Goal: Information Seeking & Learning: Learn about a topic

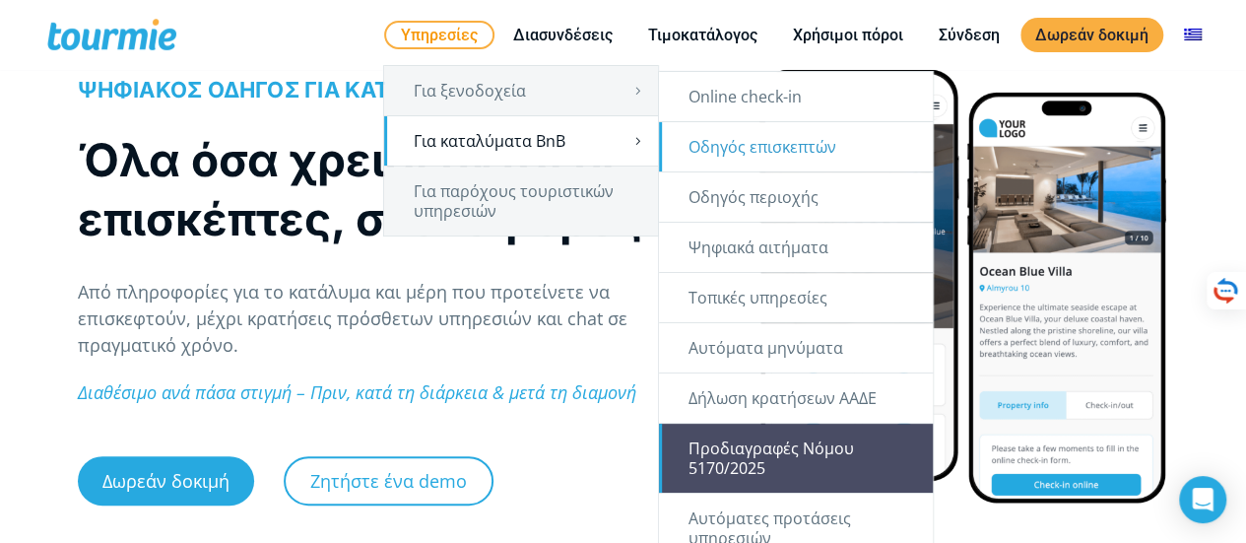
scroll to position [160, 0]
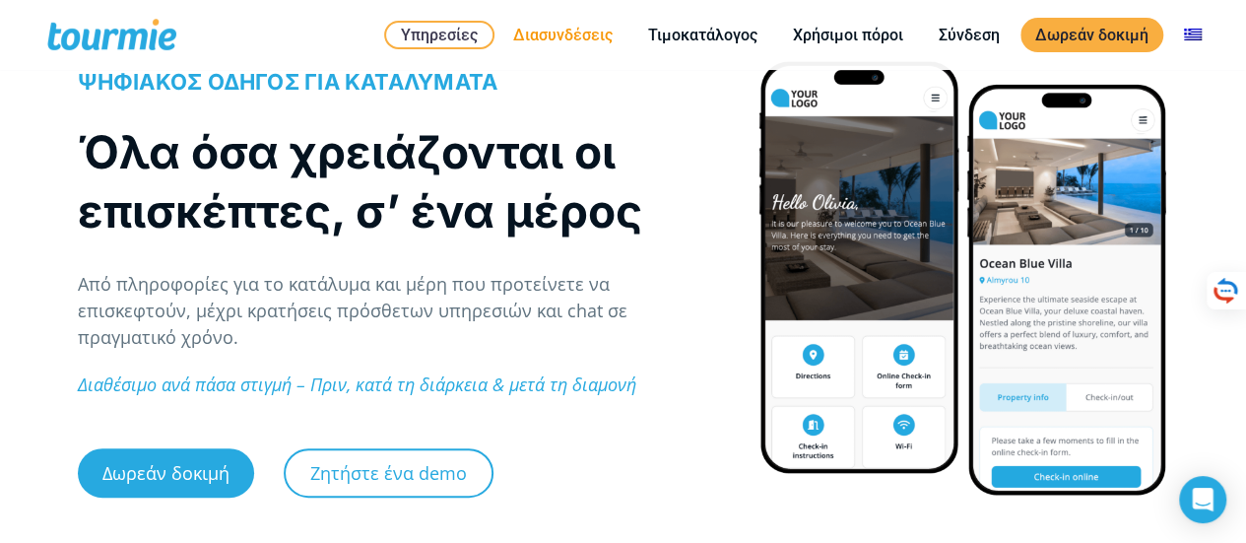
click at [555, 25] on link "Διασυνδέσεις" at bounding box center [562, 35] width 129 height 25
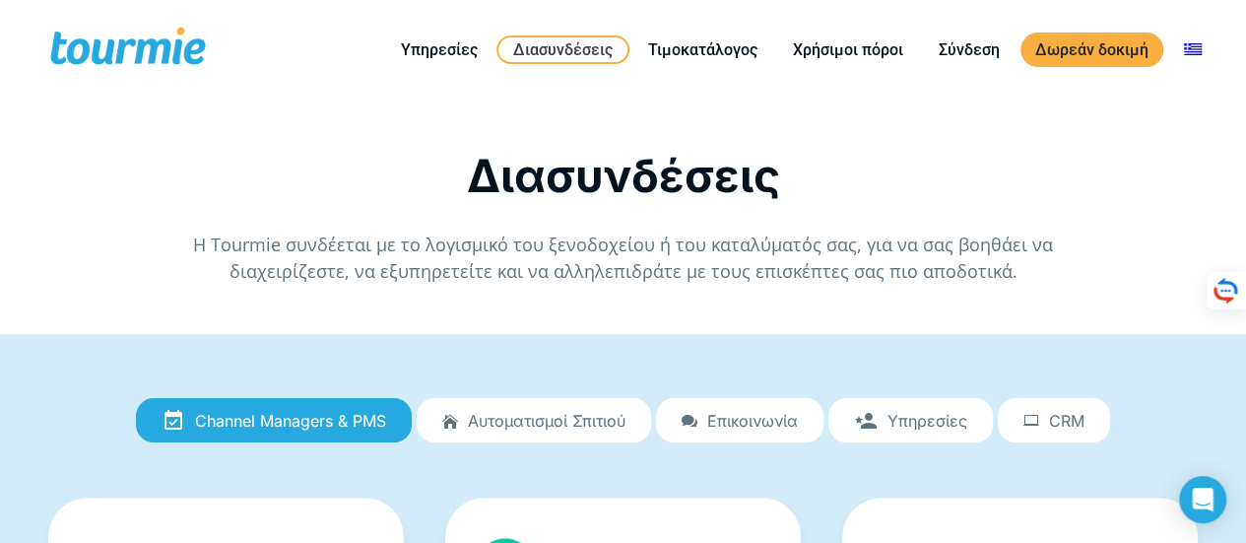
drag, startPoint x: 1252, startPoint y: 88, endPoint x: 1220, endPoint y: -7, distance: 99.6
click at [598, 412] on span "Αυτοματισμοί Σπιτιού" at bounding box center [547, 421] width 158 height 18
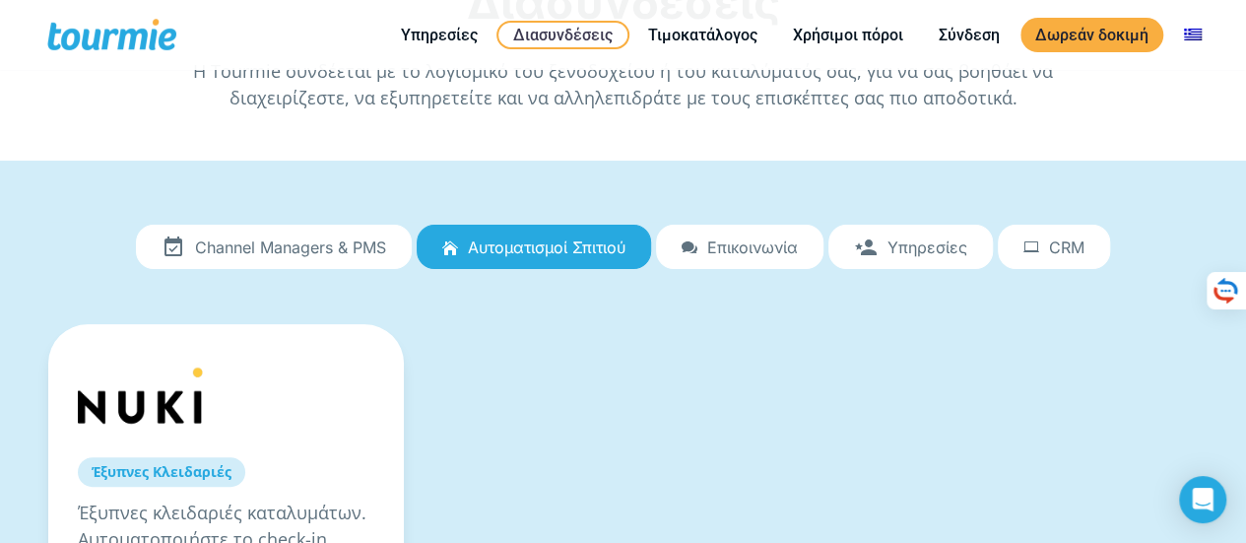
scroll to position [33, 0]
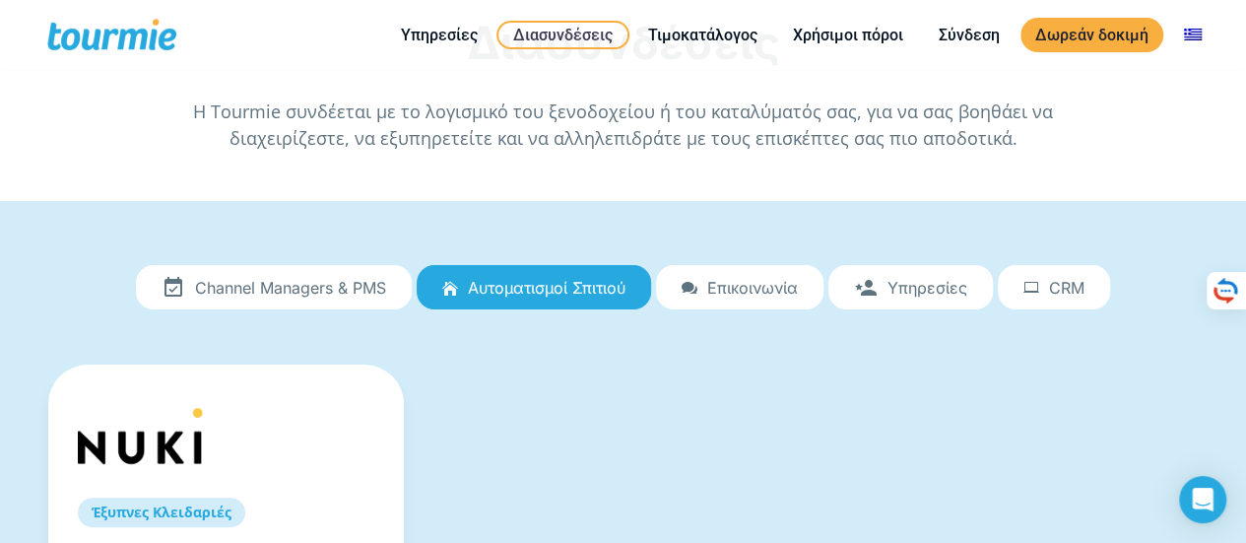
click at [784, 279] on span "Επικοινωνία" at bounding box center [752, 288] width 91 height 18
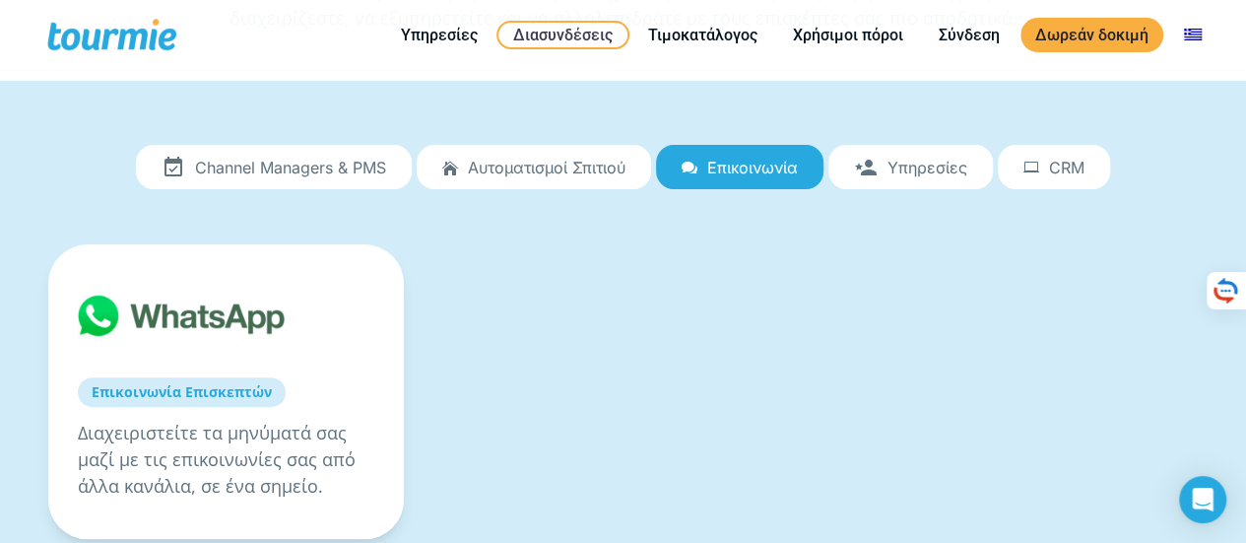
scroll to position [160, 0]
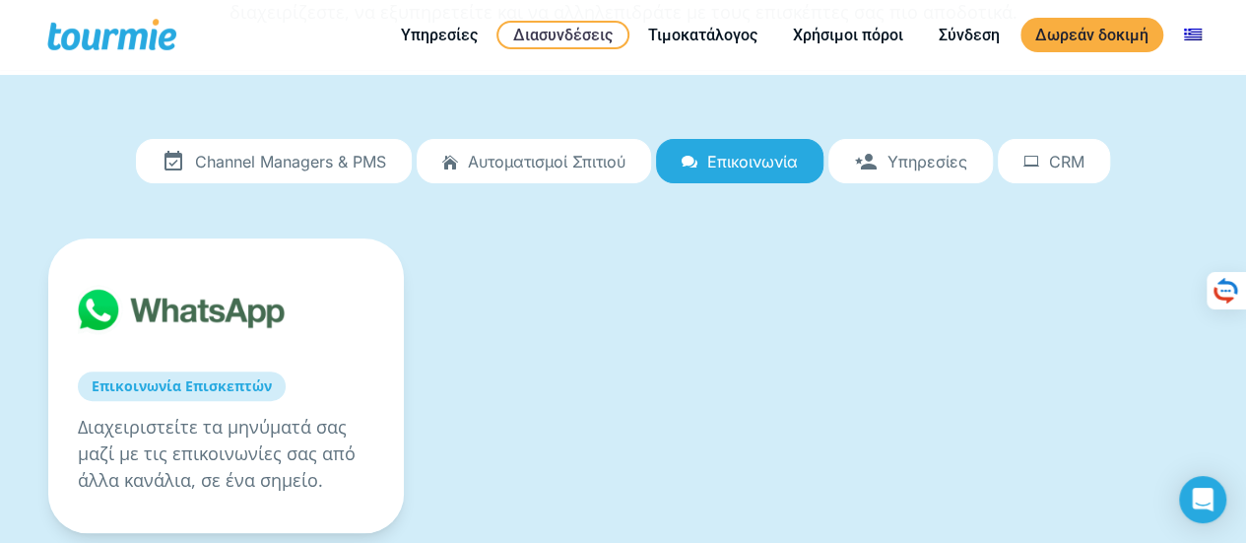
click at [928, 155] on span "Υπηρεσίες" at bounding box center [927, 162] width 80 height 18
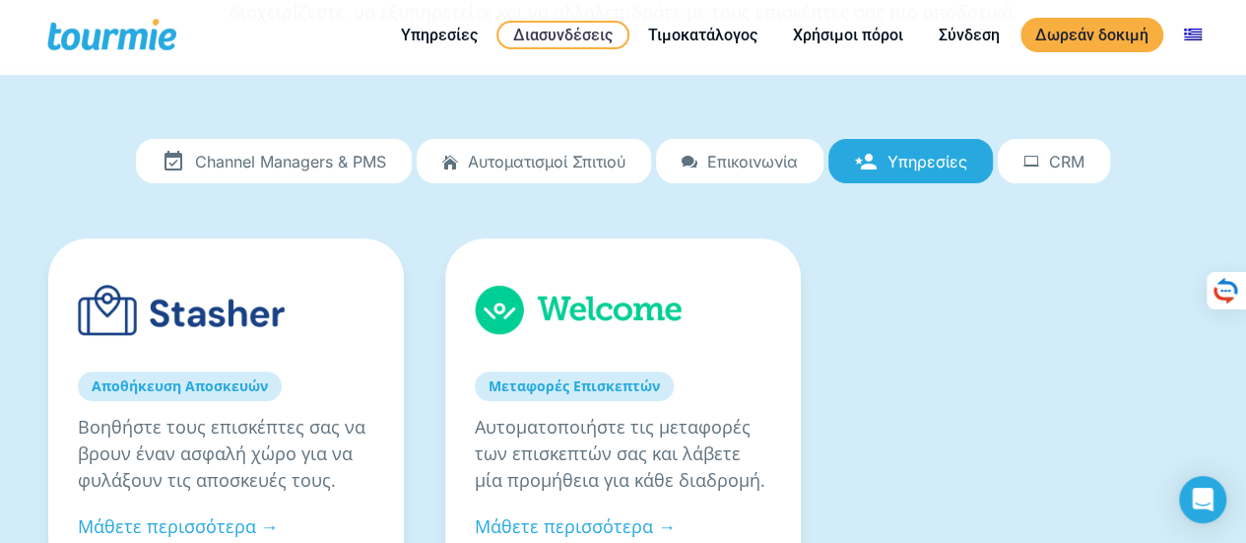
click at [1058, 162] on span "CRM" at bounding box center [1066, 162] width 35 height 18
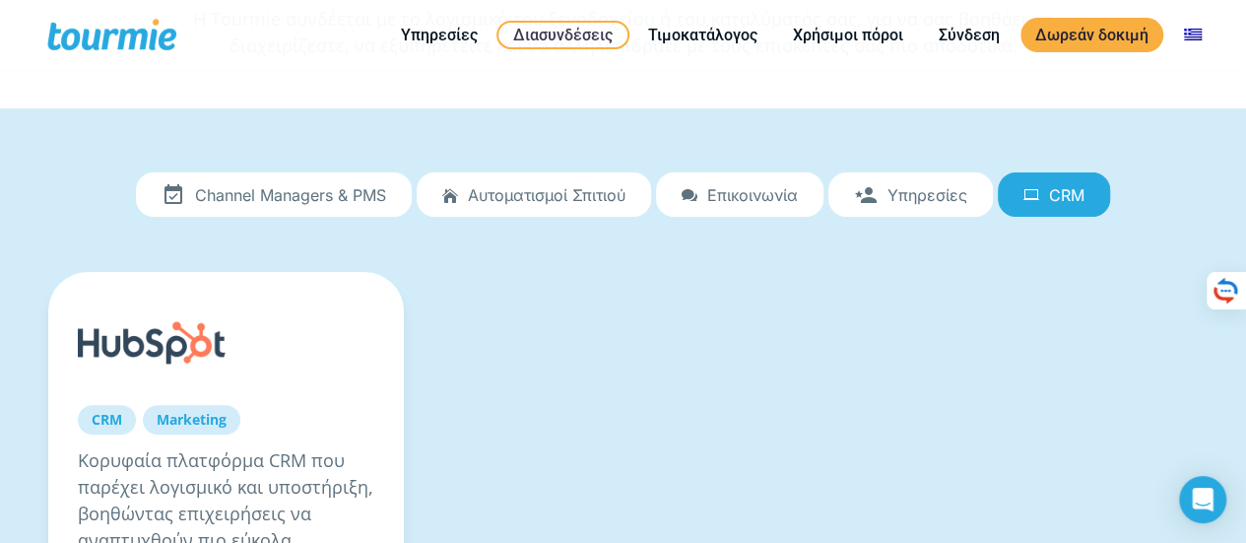
scroll to position [124, 0]
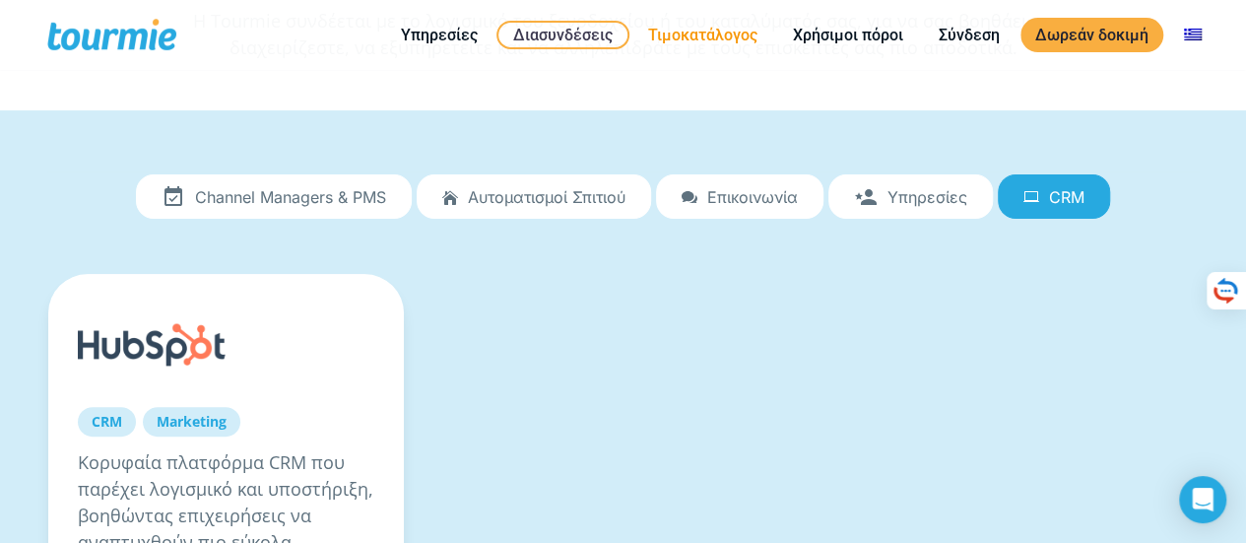
click at [732, 42] on link "Τιμοκατάλογος" at bounding box center [702, 35] width 139 height 25
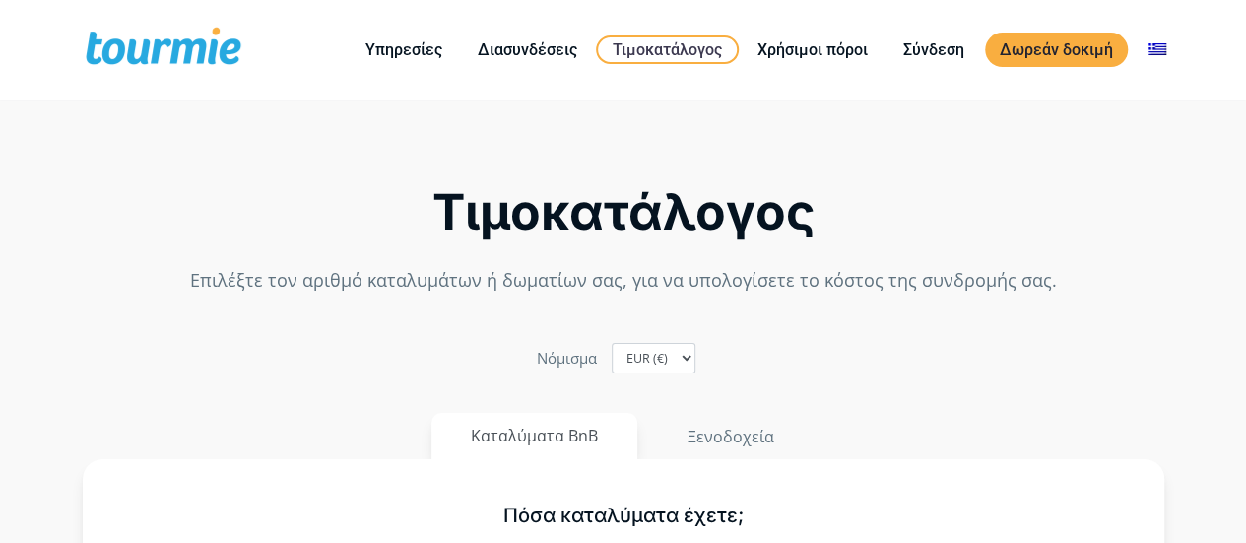
type input "1"
click at [549, 434] on button "Καταλύματα BnB" at bounding box center [534, 436] width 206 height 46
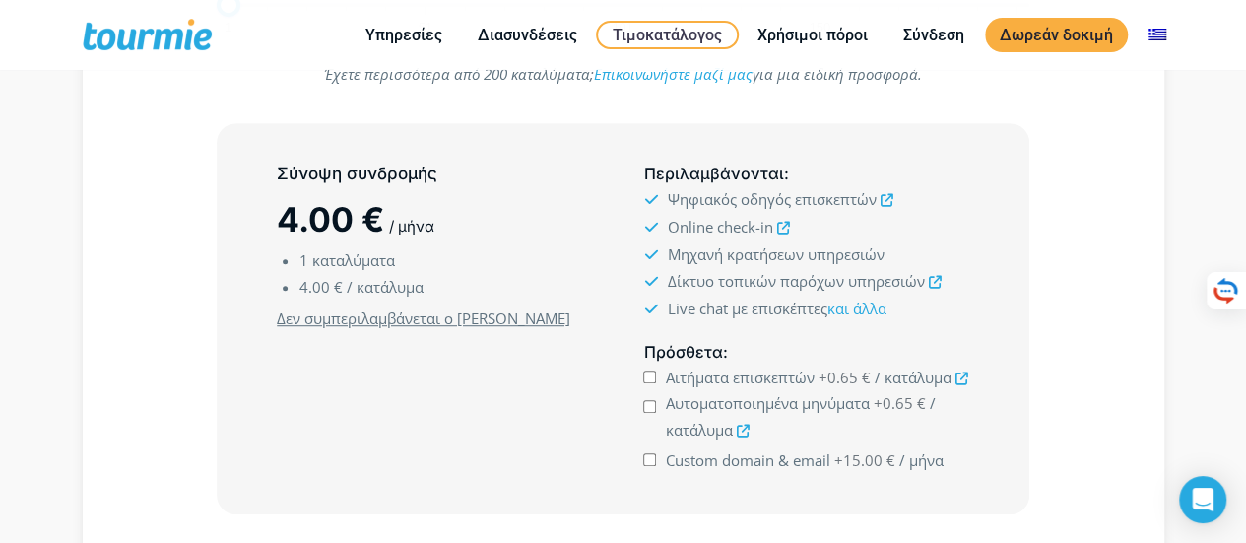
scroll to position [487, 0]
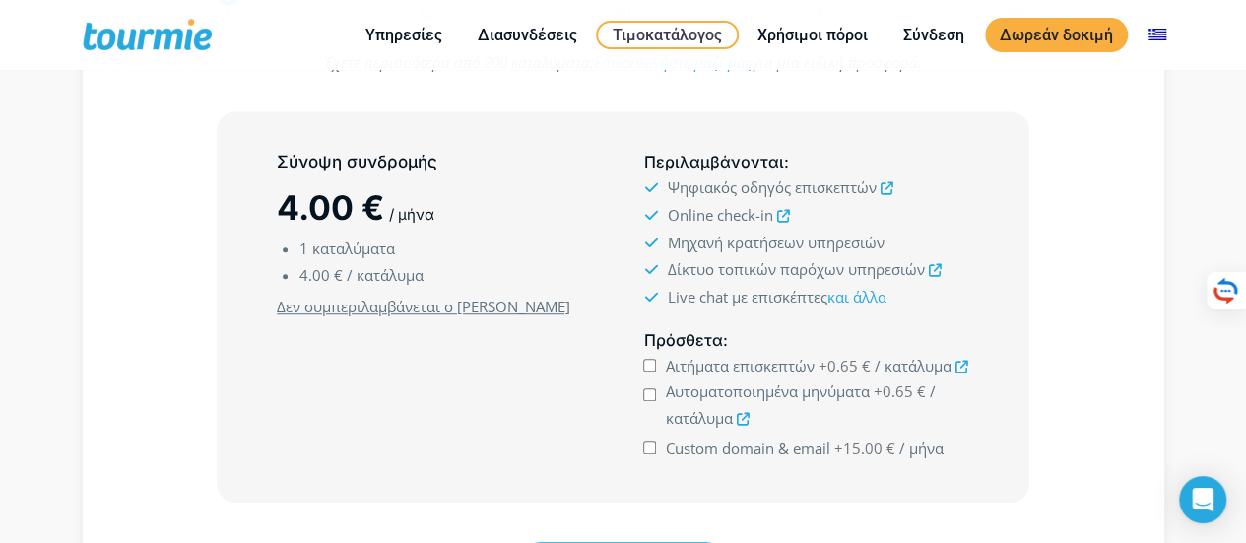
drag, startPoint x: 1251, startPoint y: 68, endPoint x: 1259, endPoint y: 126, distance: 58.8
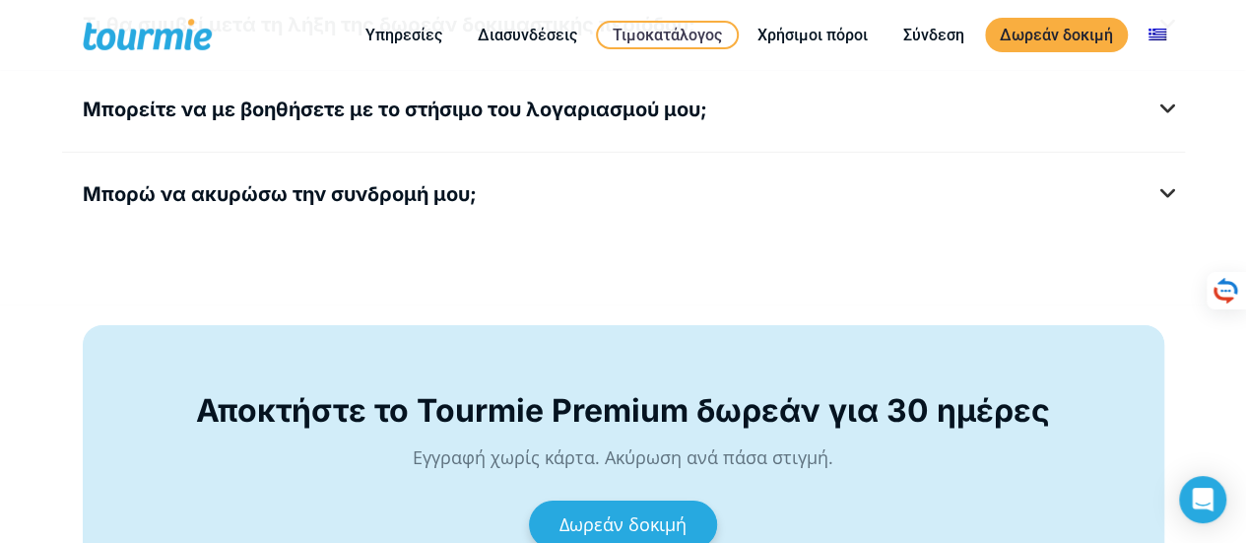
scroll to position [2951, 0]
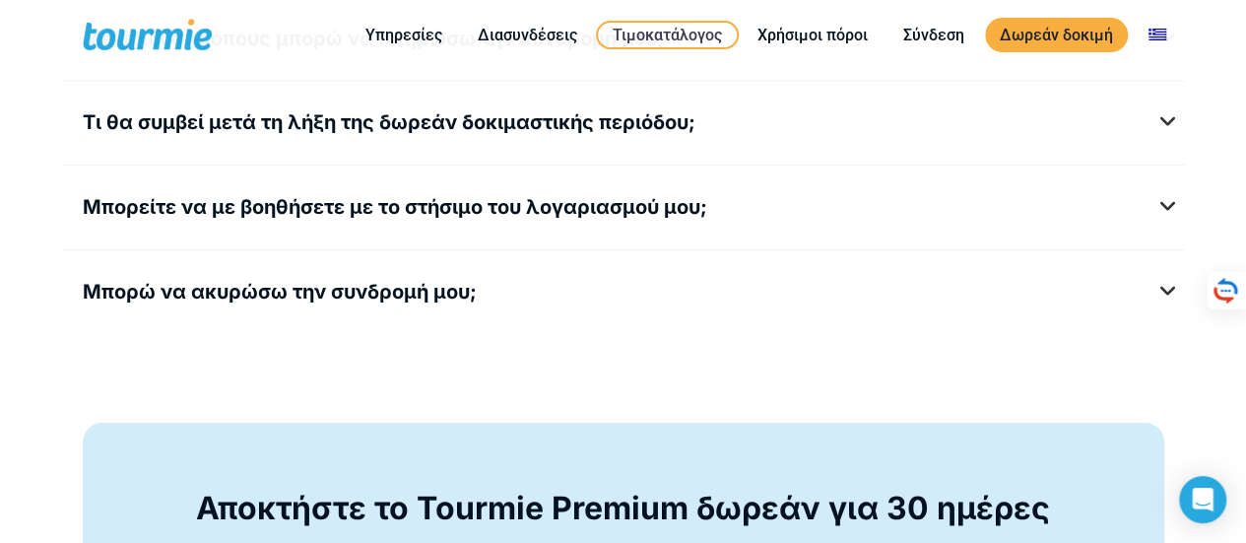
click at [1164, 198] on h5 "Μπορείτε να με βοηθήσετε με το στήσιμο του λογαριασμού μου;" at bounding box center [623, 207] width 1081 height 25
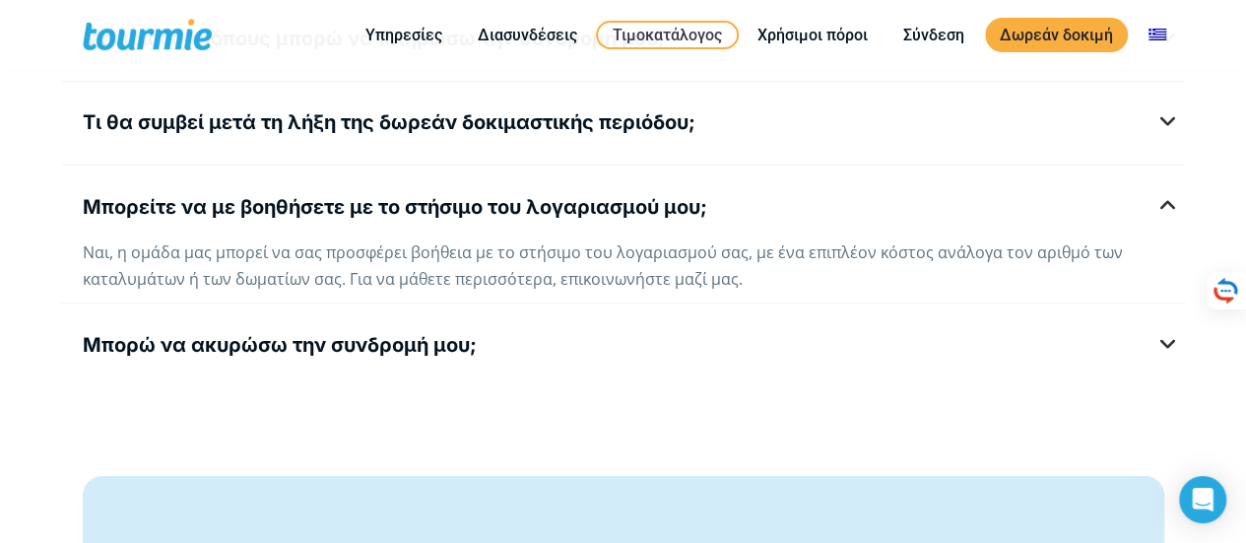
click at [1164, 198] on h5 "Μπορείτε να με βοηθήσετε με το στήσιμο του λογαριασμού μου;" at bounding box center [623, 207] width 1081 height 25
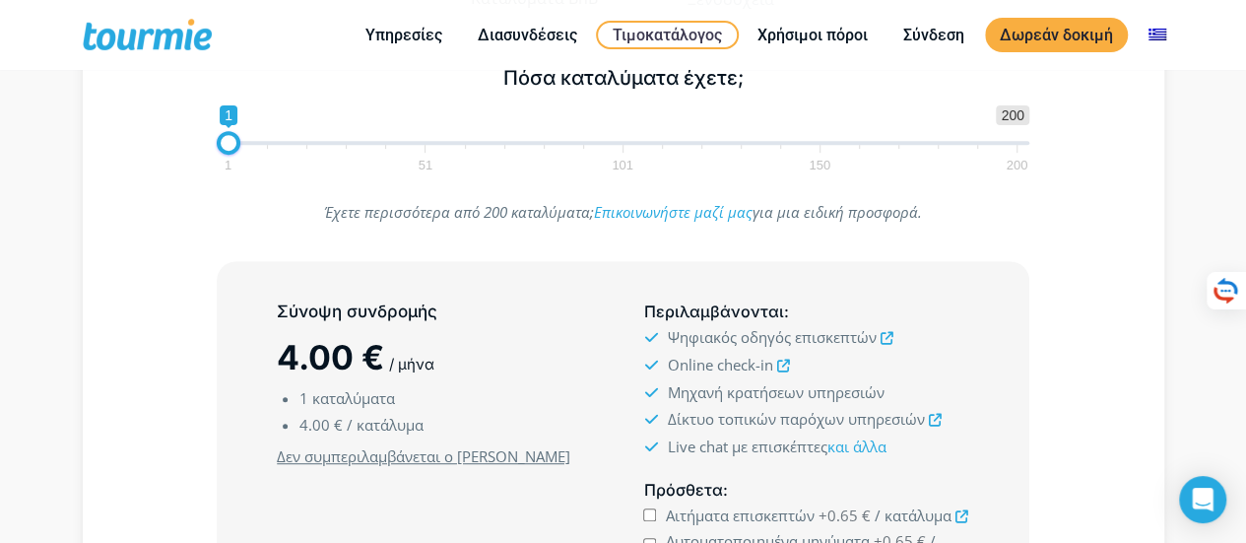
scroll to position [211, 0]
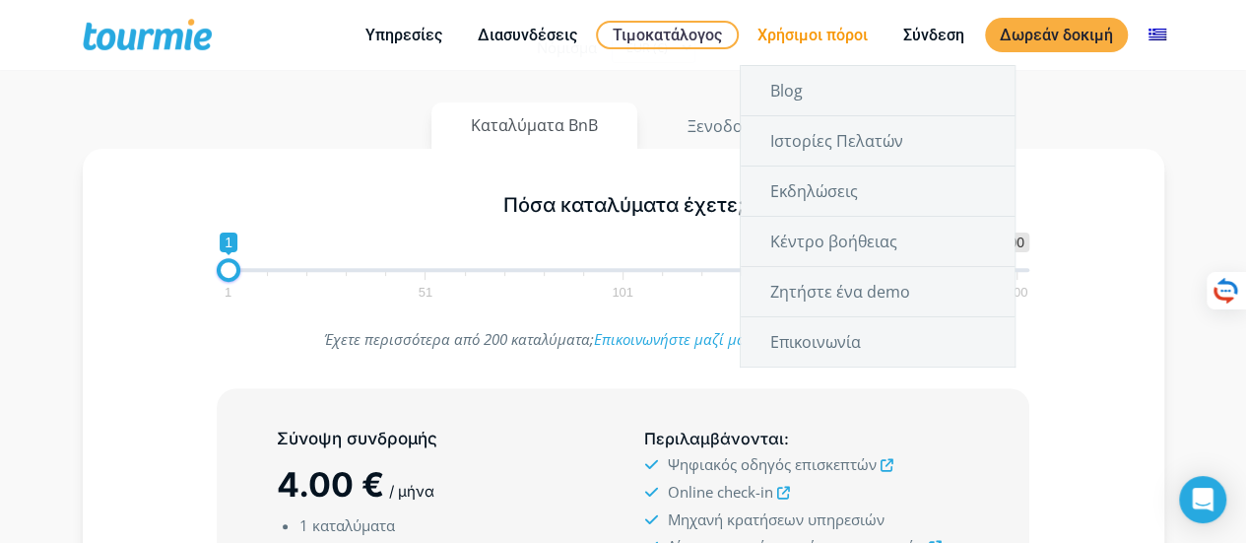
click at [820, 36] on link "Χρήσιμοι πόροι" at bounding box center [812, 35] width 140 height 25
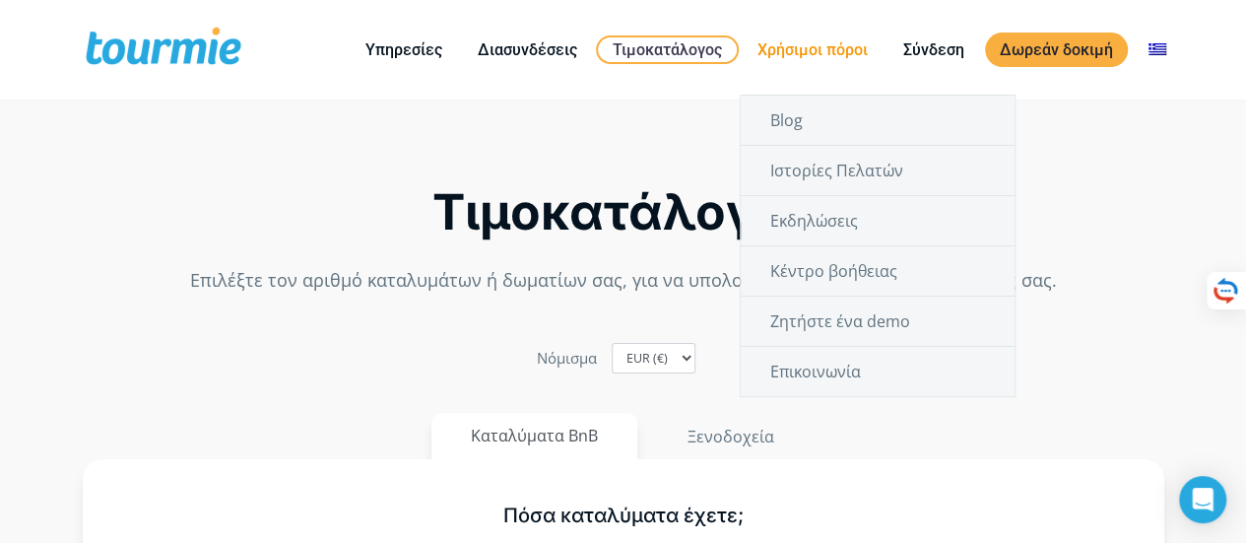
click at [820, 37] on link "Χρήσιμοι πόροι" at bounding box center [812, 49] width 140 height 25
click at [807, 52] on link "Χρήσιμοι πόροι" at bounding box center [812, 49] width 140 height 25
